Goal: Complete application form

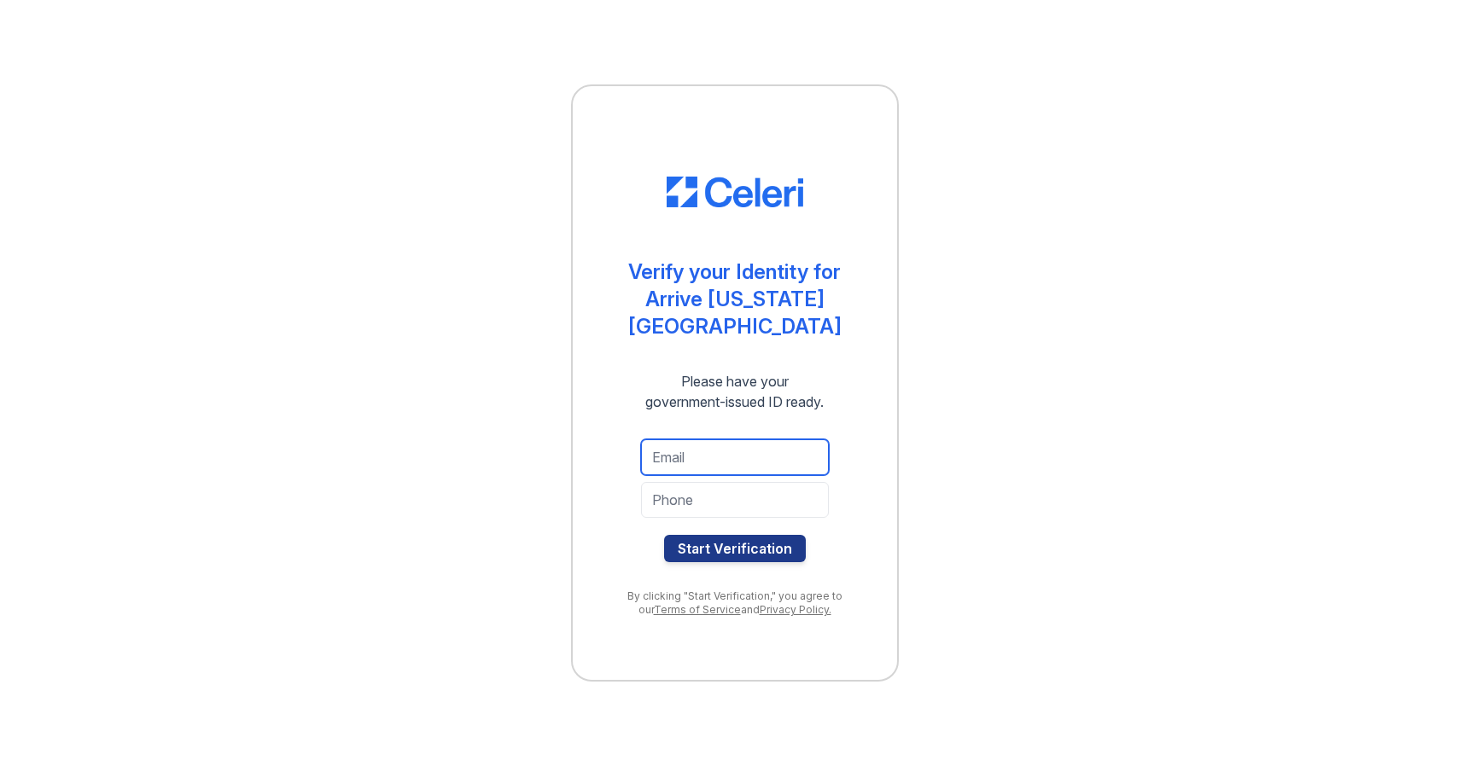
click at [702, 440] on input "email" at bounding box center [735, 458] width 188 height 36
type input "c"
type input "Cjusarmy3345@gmail.com"
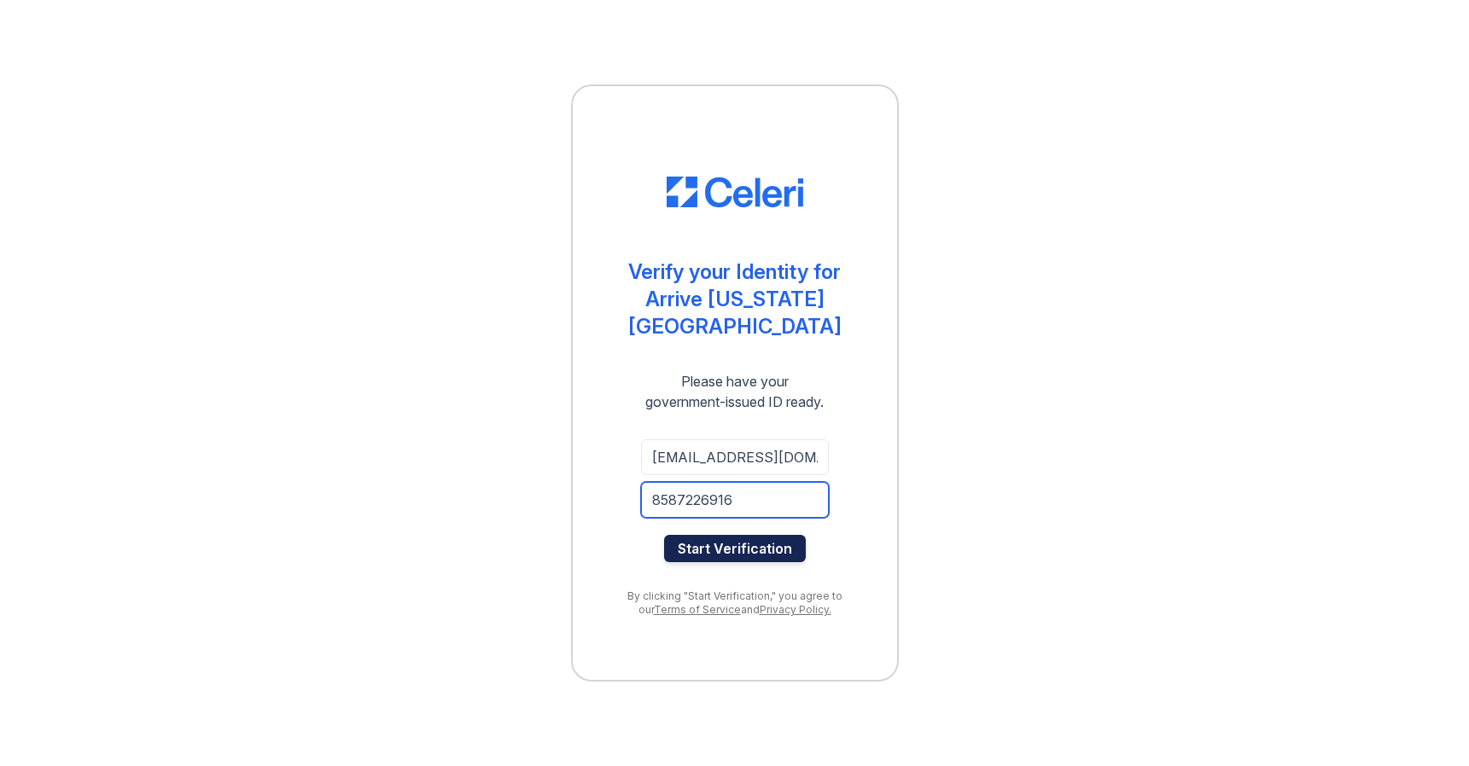
type input "8587226916"
click at [766, 535] on button "Start Verification" at bounding box center [735, 548] width 142 height 27
